Goal: Complete application form

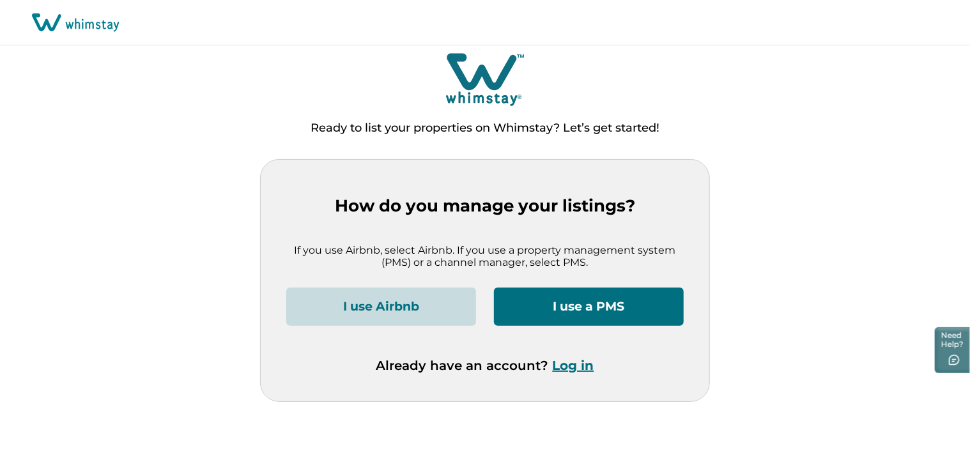
click at [360, 306] on button "I use Airbnb" at bounding box center [381, 307] width 190 height 38
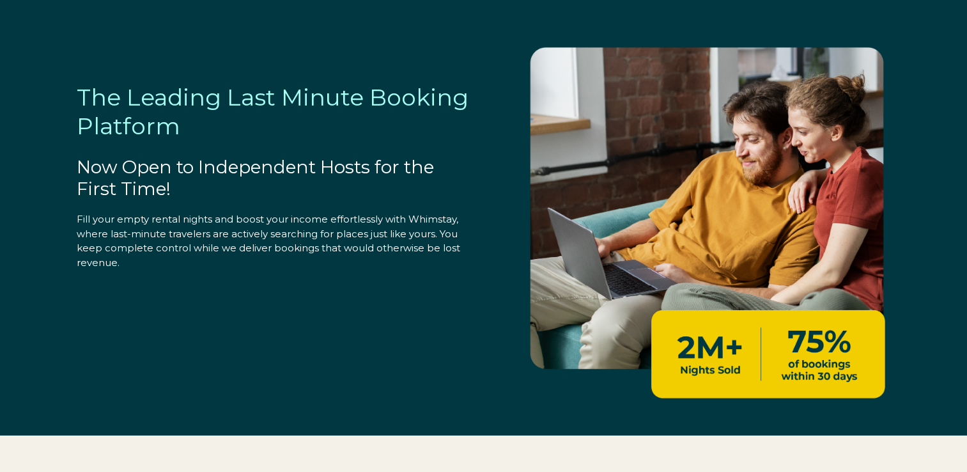
select select "US"
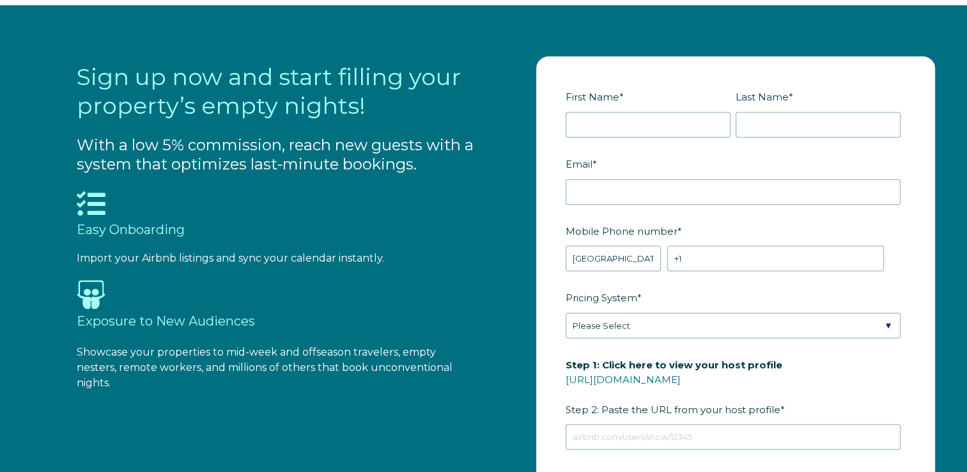
scroll to position [1342, 0]
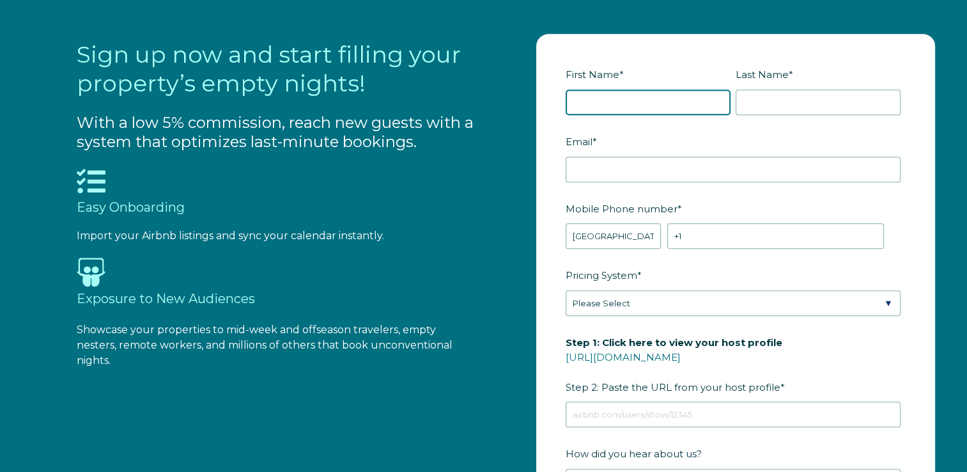
click at [603, 99] on input "First Name *" at bounding box center [648, 102] width 165 height 26
type input "Michael"
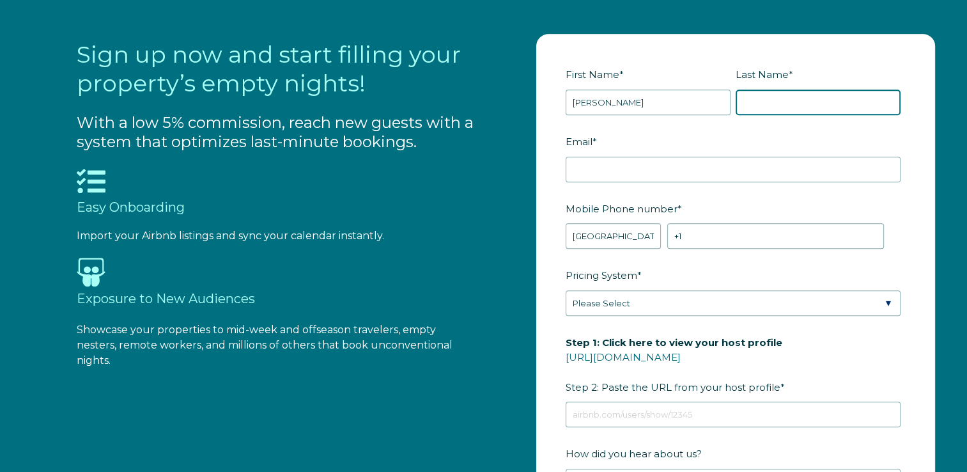
type input "Heretick"
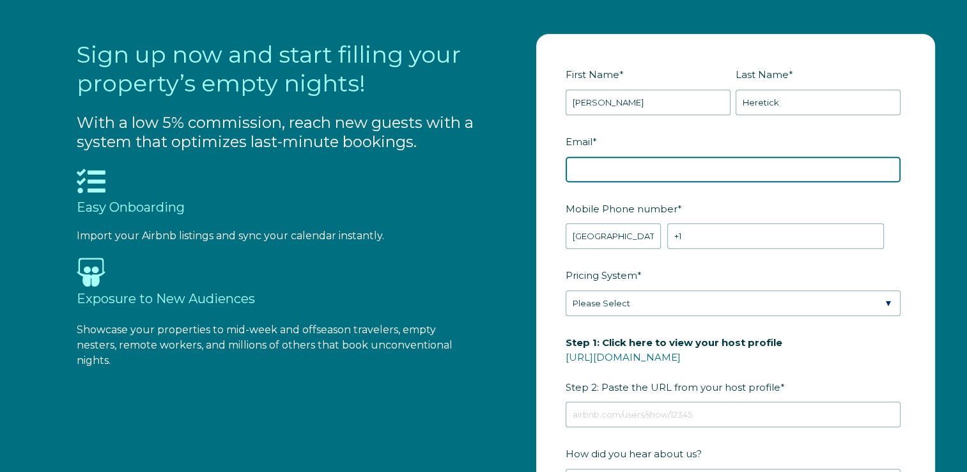
type input "Mike@hightideharrys.com"
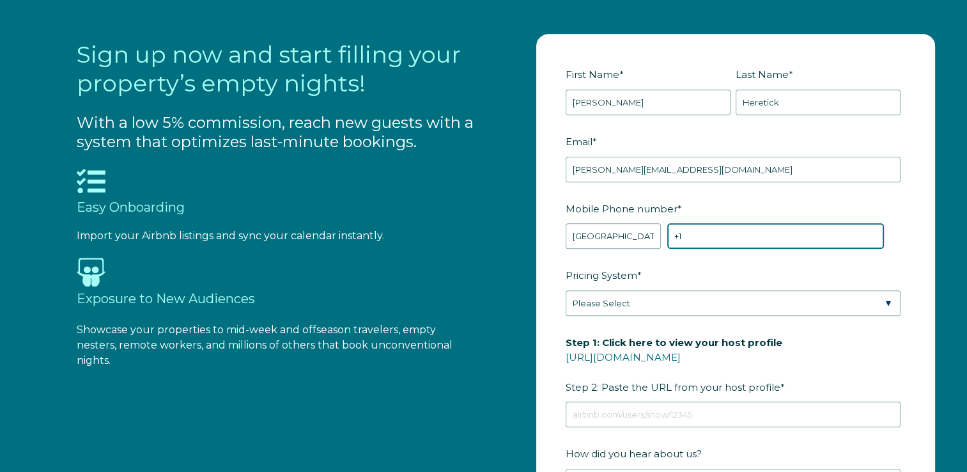
click at [682, 238] on input "+1" at bounding box center [775, 236] width 217 height 26
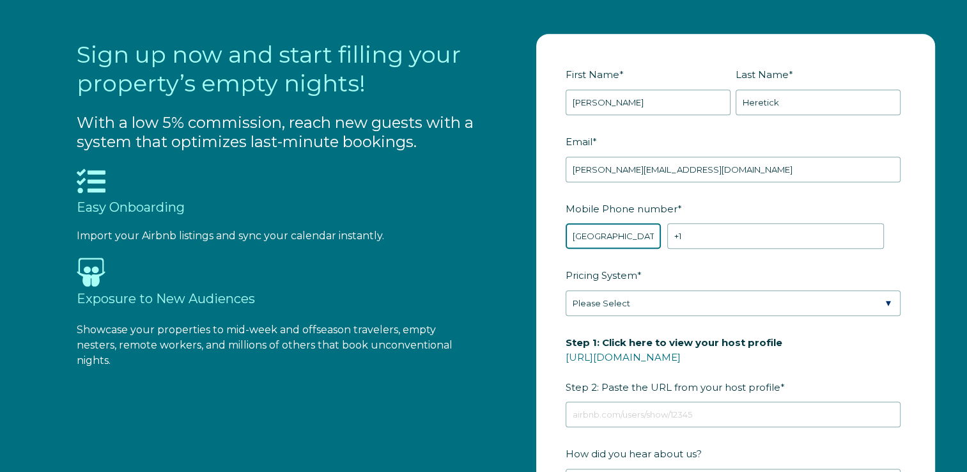
click at [593, 237] on select "* Afghanistan (‫افغانستان‬‎) Albania (Shqipëri) Algeria (‫الجزائر‬‎) American S…" at bounding box center [613, 236] width 95 height 26
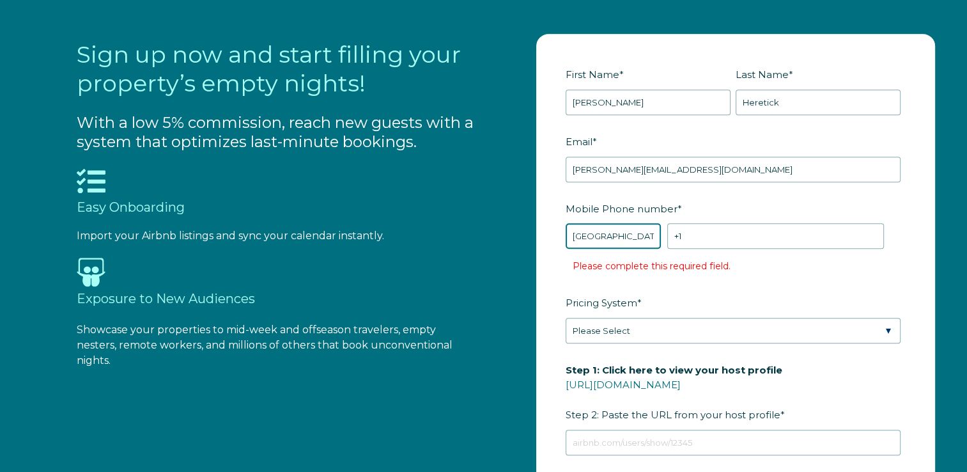
click at [593, 237] on select "* Afghanistan (‫افغانستان‬‎) Albania (Shqipëri) Algeria (‫الجزائر‬‎) American S…" at bounding box center [613, 236] width 95 height 26
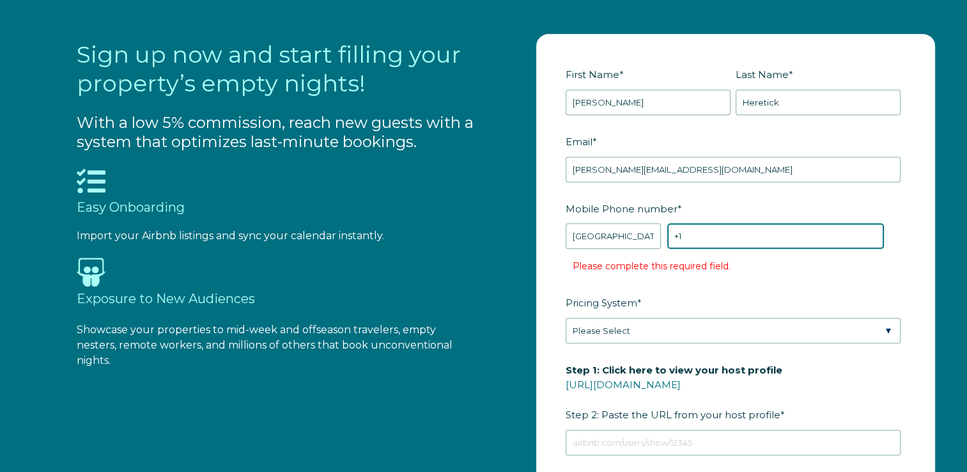
click at [719, 238] on input "+1" at bounding box center [775, 236] width 217 height 26
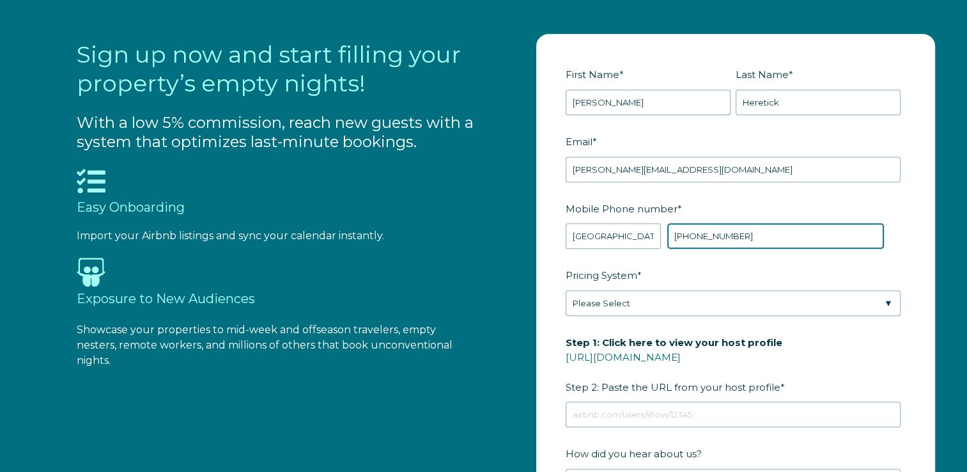
type input "+1 3212390087"
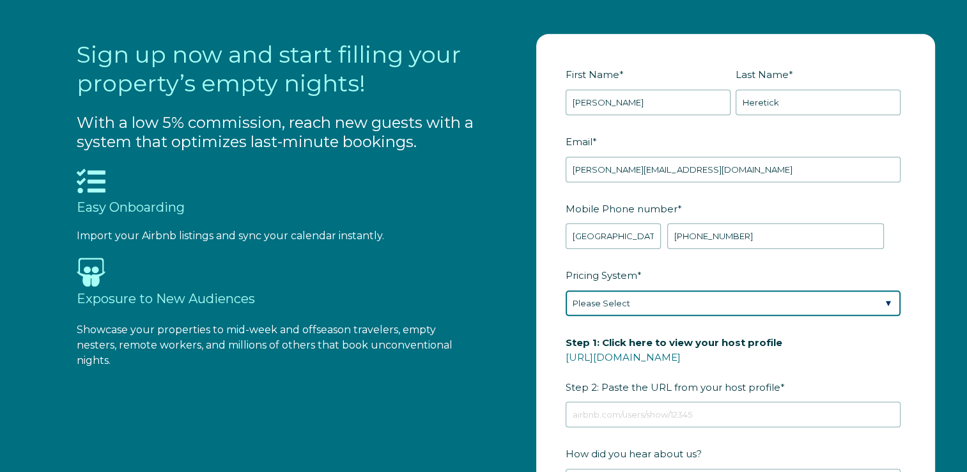
click at [626, 306] on select "Please Select Manual Airbnb Smart Pricing PriceLabs Wheelhouse Beyond Pricing 3…" at bounding box center [733, 303] width 335 height 26
click at [566, 290] on select "Please Select Manual Airbnb Smart Pricing PriceLabs Wheelhouse Beyond Pricing 3…" at bounding box center [733, 303] width 335 height 26
click at [688, 300] on select "Please Select Manual Airbnb Smart Pricing PriceLabs Wheelhouse Beyond Pricing 3…" at bounding box center [733, 303] width 335 height 26
select select "Airbnb Smart Pricing"
click at [566, 290] on select "Please Select Manual Airbnb Smart Pricing PriceLabs Wheelhouse Beyond Pricing 3…" at bounding box center [733, 303] width 335 height 26
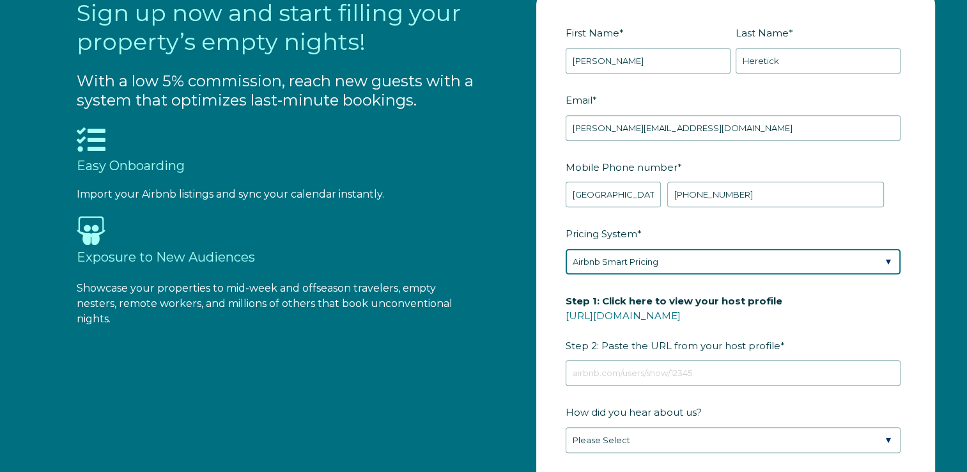
scroll to position [1406, 0]
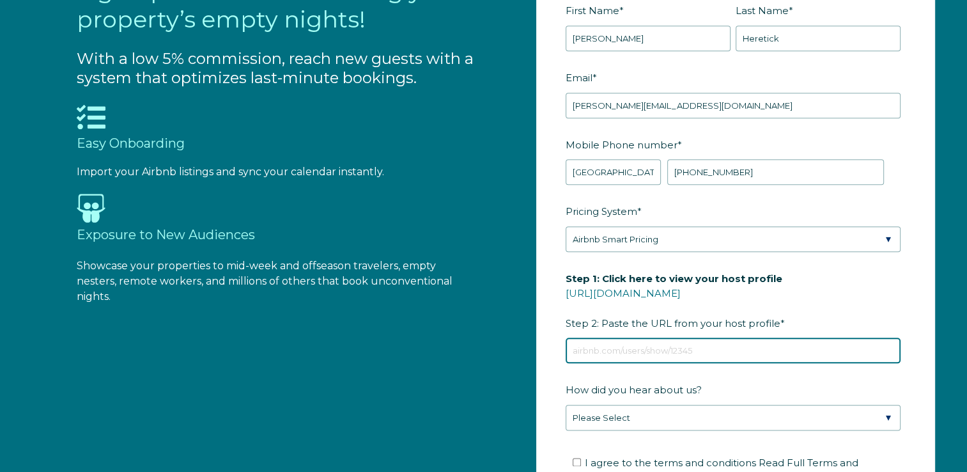
click at [684, 345] on input "Step 1: Click here to view your host profile https://www.airbnb.com/users/show/…" at bounding box center [733, 351] width 335 height 26
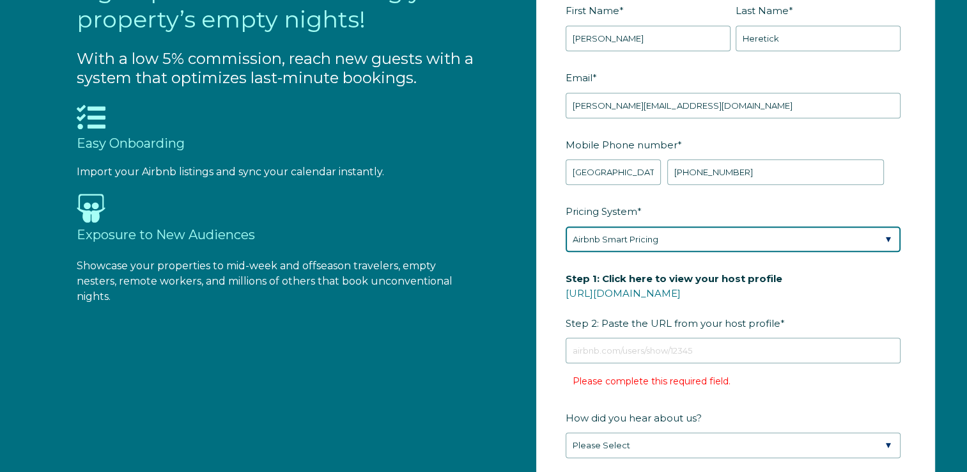
click at [629, 236] on select "Please Select Manual Airbnb Smart Pricing PriceLabs Wheelhouse Beyond Pricing 3…" at bounding box center [733, 239] width 335 height 26
click at [566, 226] on select "Please Select Manual Airbnb Smart Pricing PriceLabs Wheelhouse Beyond Pricing 3…" at bounding box center [733, 239] width 335 height 26
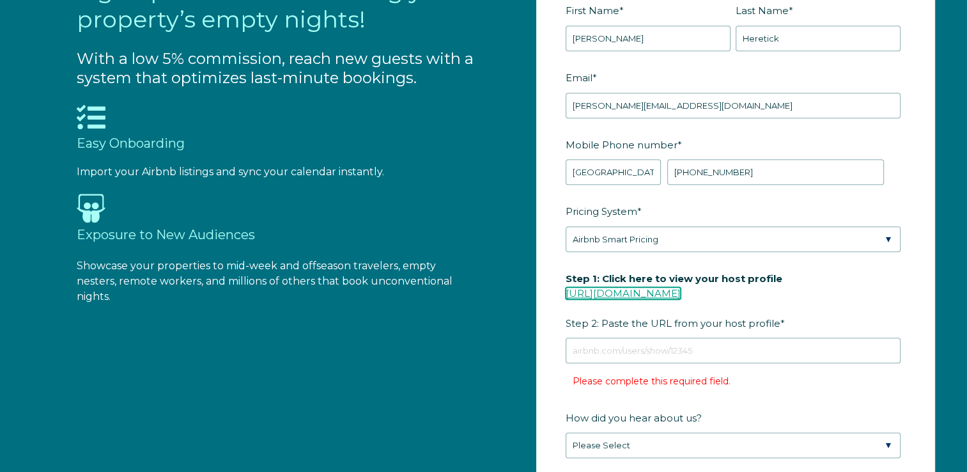
click at [646, 287] on link "https://www.airbnb.com/users/show/" at bounding box center [623, 293] width 115 height 12
